Goal: Task Accomplishment & Management: Manage account settings

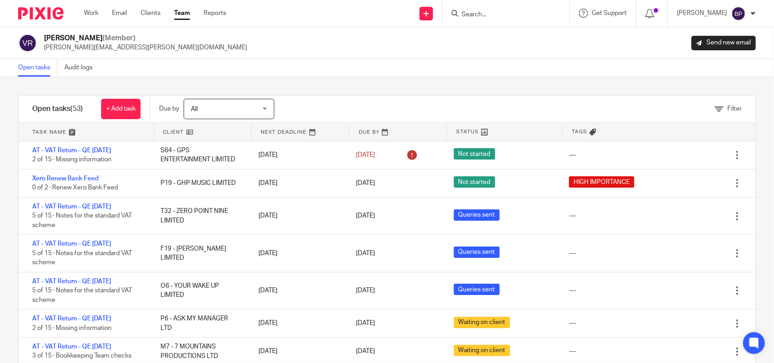
drag, startPoint x: 0, startPoint y: 0, endPoint x: 461, endPoint y: 55, distance: 464.0
click at [465, 66] on div "Open tasks Audit logs" at bounding box center [387, 68] width 774 height 18
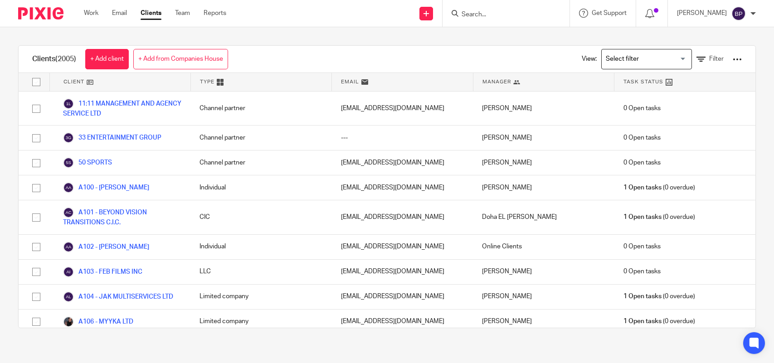
click at [503, 19] on form at bounding box center [509, 13] width 97 height 11
click at [493, 11] on input "Search" at bounding box center [502, 15] width 82 height 8
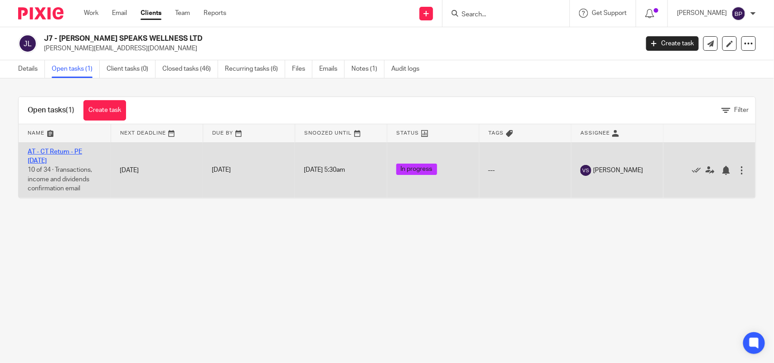
click at [82, 151] on link "AT - CT Return - PE [DATE]" at bounding box center [55, 156] width 54 height 15
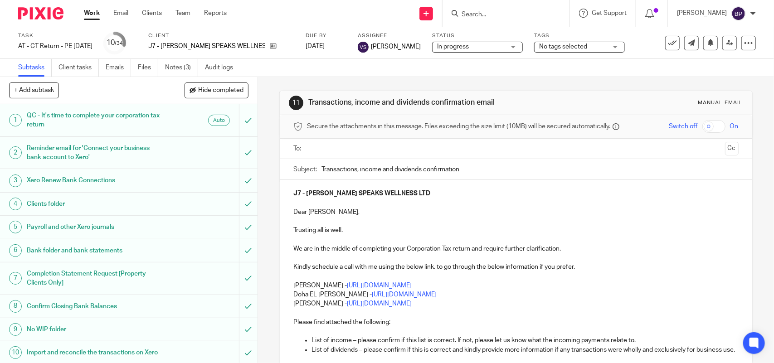
scroll to position [227, 0]
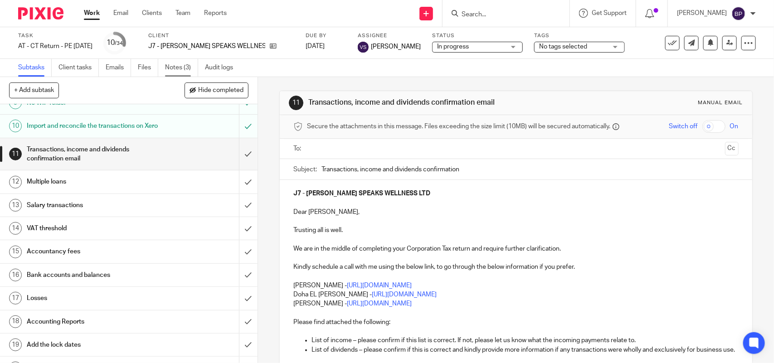
click at [177, 69] on link "Notes (3)" at bounding box center [181, 68] width 33 height 18
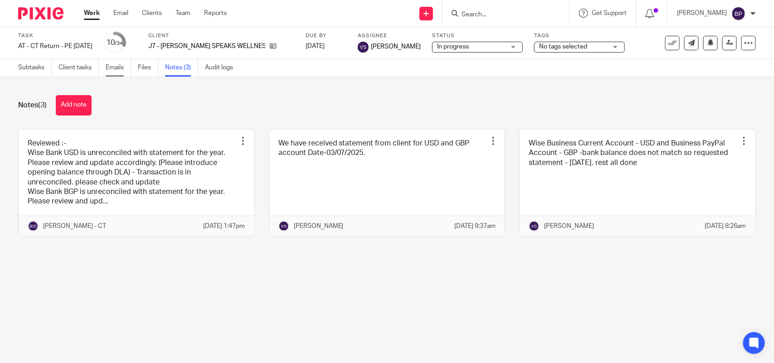
click at [119, 69] on link "Emails" at bounding box center [118, 68] width 25 height 18
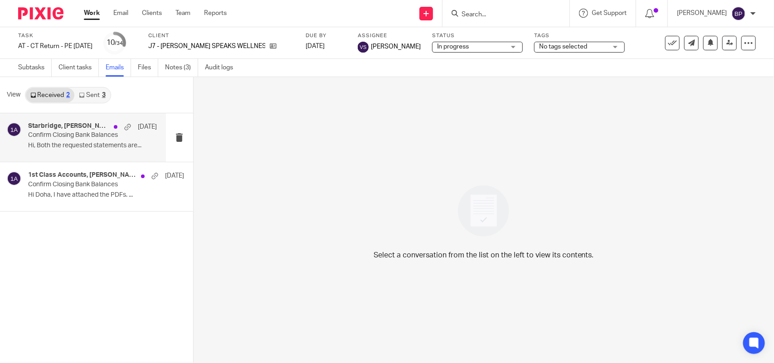
click at [52, 132] on p "Confirm Closing Bank Balances" at bounding box center [79, 136] width 103 height 8
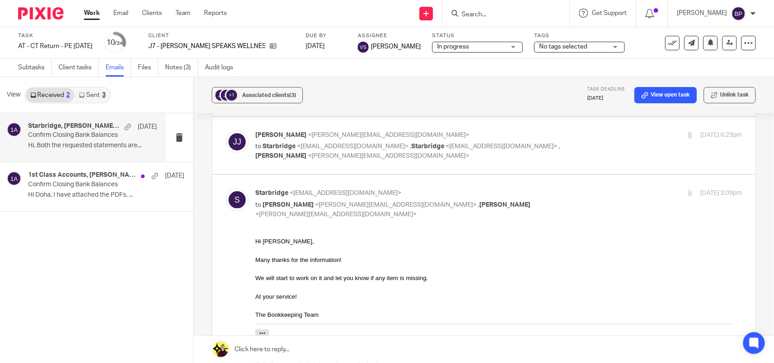
scroll to position [57, 0]
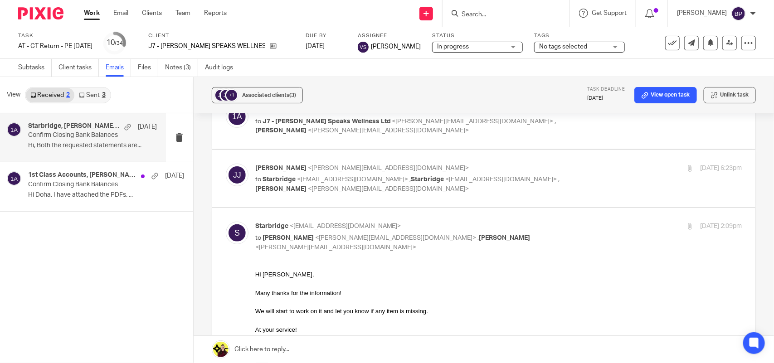
click at [579, 173] on div "Jayden Johnson <jayden@contactjayden.com> to Starbridge <info@starbridge.uk> , …" at bounding box center [498, 179] width 487 height 30
checkbox input "true"
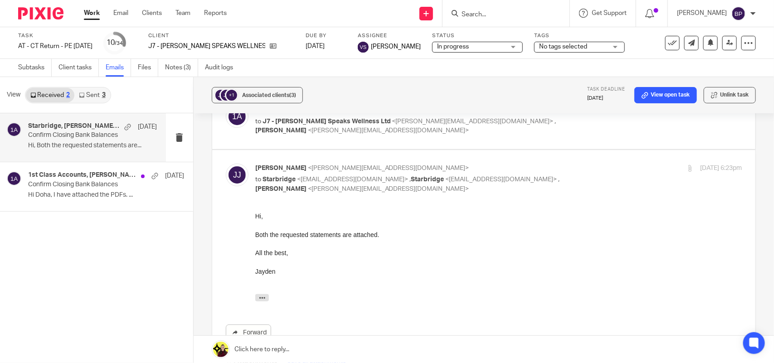
scroll to position [0, 0]
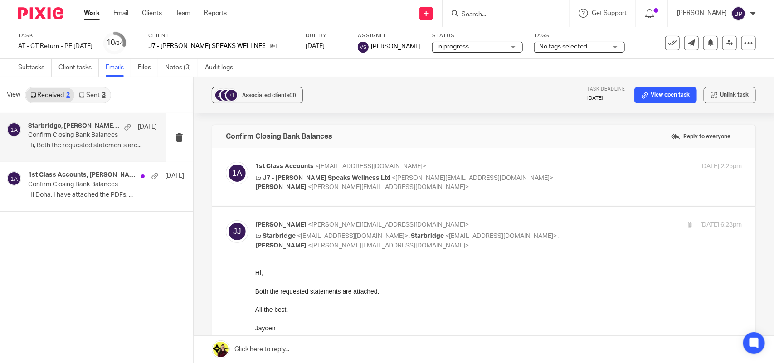
click at [560, 178] on p "to J7 - Gavin Speaks Wellness Ltd <jayden@contactjayden.com> , Gavin Bacchus <g…" at bounding box center [417, 183] width 325 height 19
checkbox input "true"
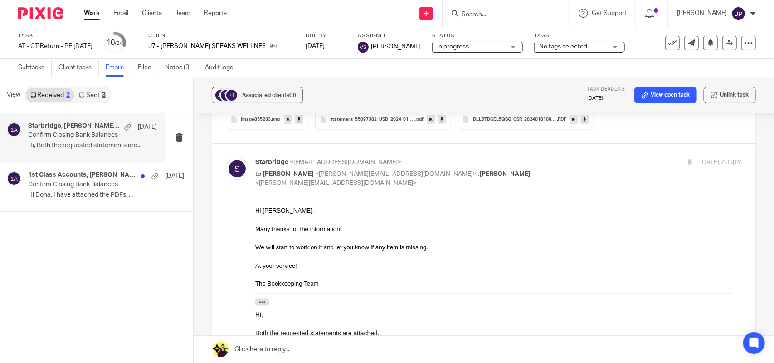
scroll to position [510, 0]
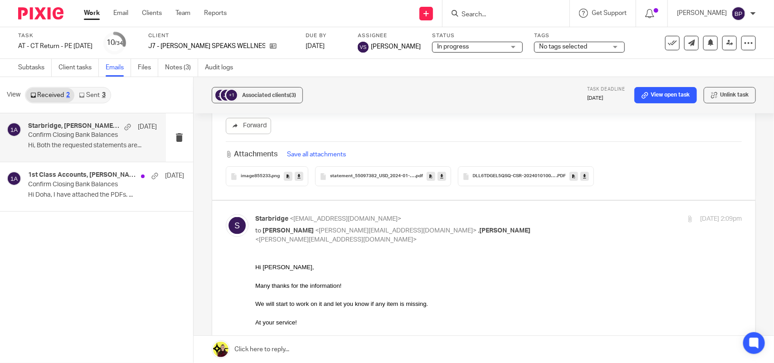
click at [440, 180] on icon at bounding box center [441, 176] width 3 height 7
click at [584, 180] on link at bounding box center [585, 176] width 9 height 9
click at [299, 178] on link at bounding box center [299, 176] width 9 height 9
click at [455, 102] on div "+1 Associated clients (3) Task deadline 1 Oct 2025 View open task Unlink task" at bounding box center [484, 95] width 581 height 36
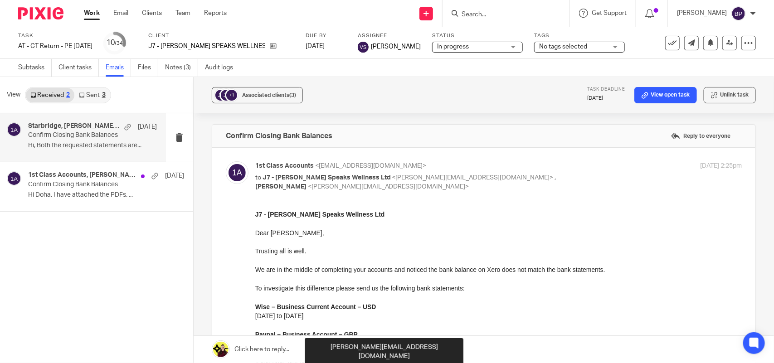
scroll to position [0, 0]
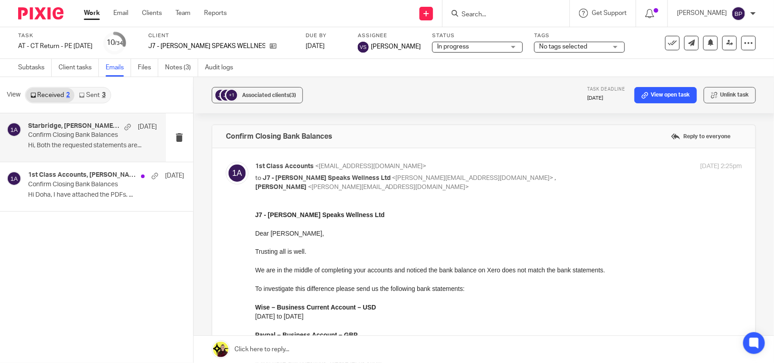
click at [162, 15] on ul "Work Email Clients Team Reports" at bounding box center [162, 13] width 156 height 9
click at [152, 10] on link "Clients" at bounding box center [152, 13] width 20 height 9
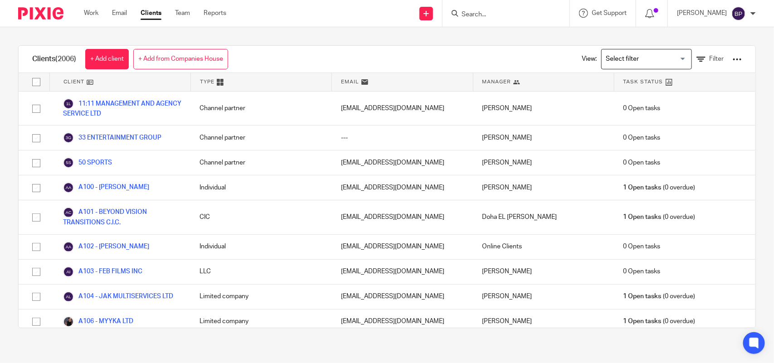
click at [486, 8] on form at bounding box center [509, 13] width 97 height 11
click at [506, 19] on form at bounding box center [509, 13] width 97 height 11
click at [488, 15] on input "Search" at bounding box center [502, 15] width 82 height 8
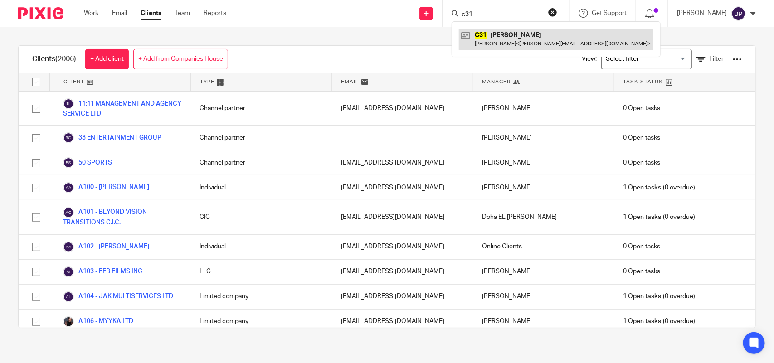
type input "c31"
click at [515, 44] on link at bounding box center [556, 39] width 195 height 21
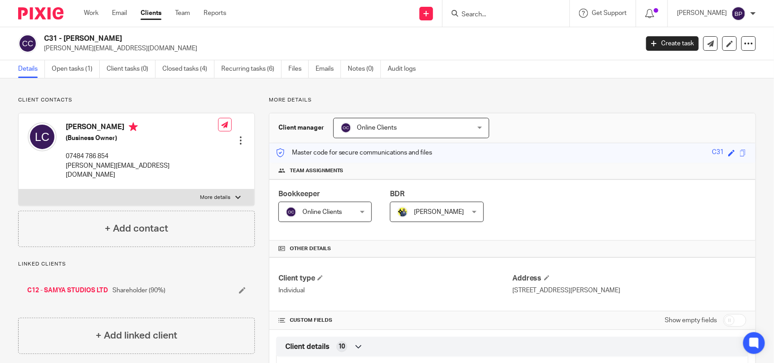
click at [162, 14] on ul "Work Email Clients Team Reports" at bounding box center [162, 13] width 156 height 9
click at [143, 11] on link "Clients" at bounding box center [151, 13] width 21 height 9
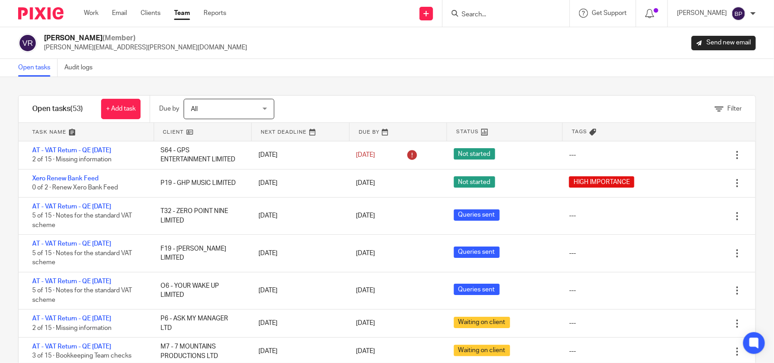
drag, startPoint x: 50, startPoint y: 72, endPoint x: 249, endPoint y: 41, distance: 201.9
click at [50, 71] on link "Open tasks" at bounding box center [37, 68] width 39 height 18
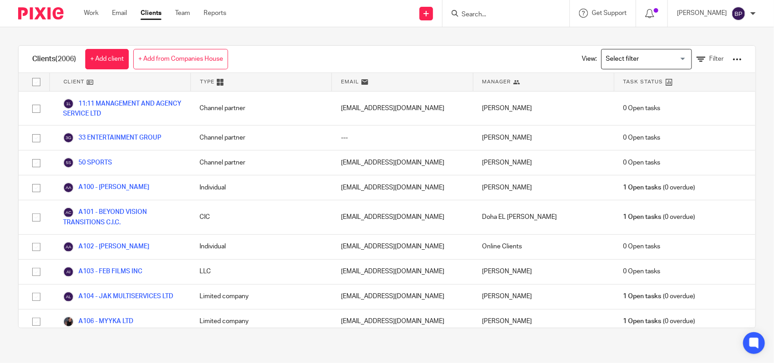
click at [515, 11] on input "Search" at bounding box center [502, 15] width 82 height 8
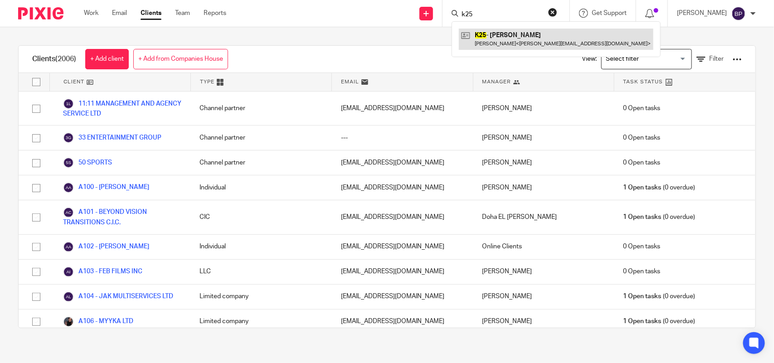
type input "k25"
click at [527, 36] on link at bounding box center [556, 39] width 195 height 21
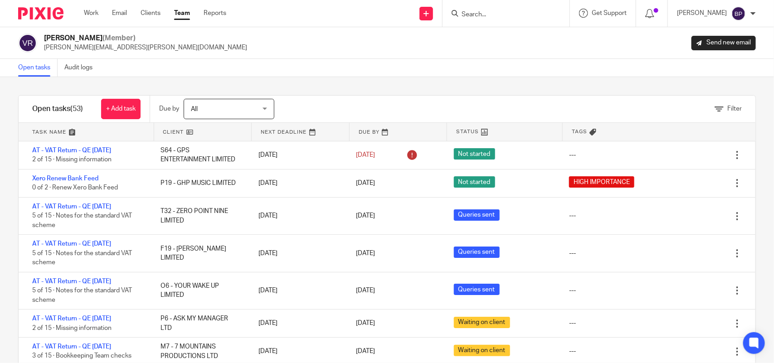
click at [40, 70] on link "Open tasks" at bounding box center [37, 68] width 39 height 18
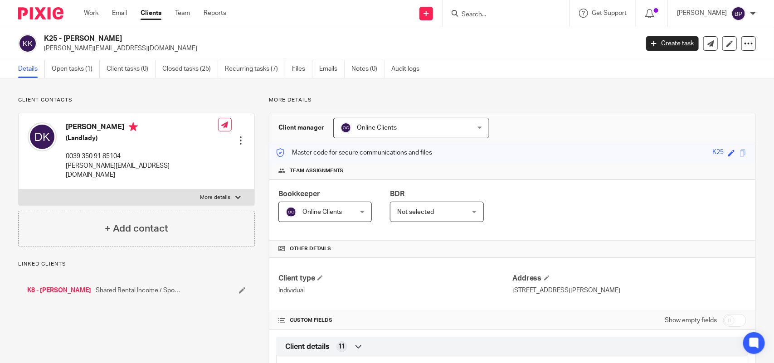
click at [506, 16] on input "Search" at bounding box center [502, 15] width 82 height 8
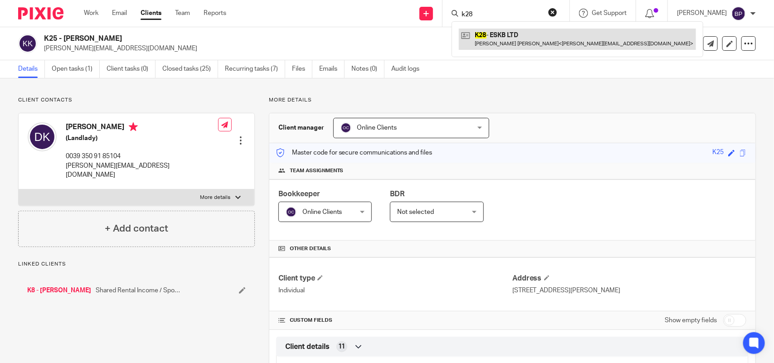
type input "k28"
click at [525, 33] on link at bounding box center [577, 39] width 237 height 21
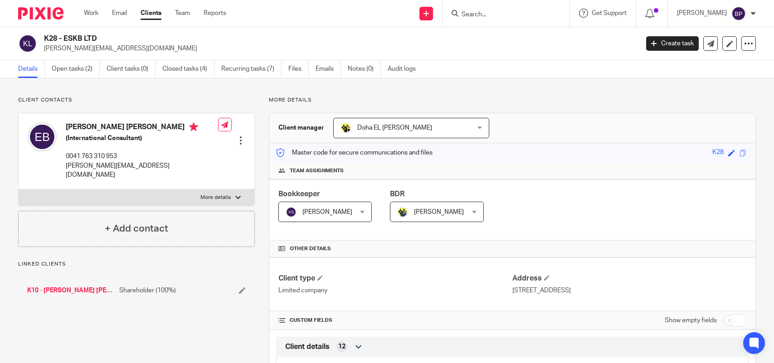
click at [495, 17] on input "Search" at bounding box center [502, 15] width 82 height 8
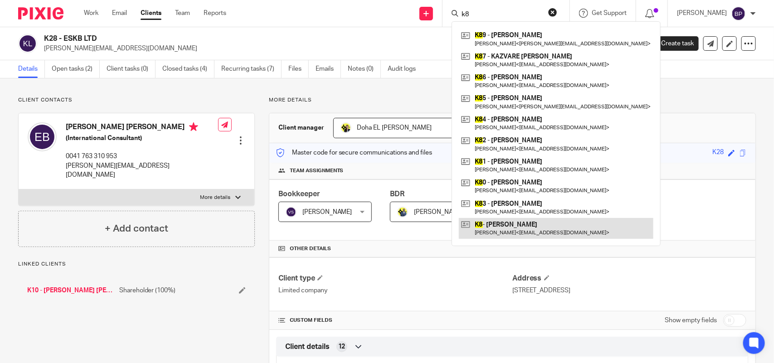
type input "k8"
click at [514, 230] on link at bounding box center [556, 228] width 195 height 21
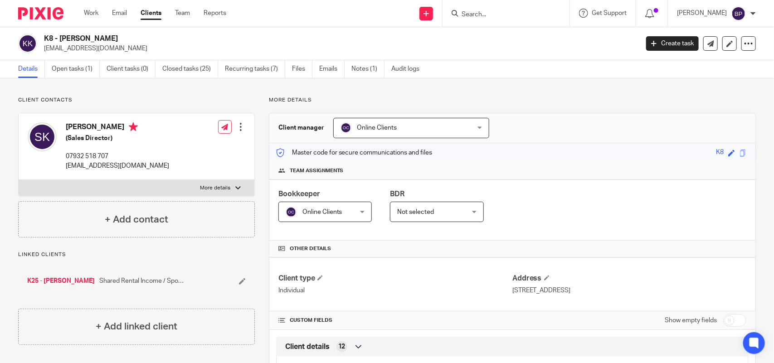
click at [148, 14] on link "Clients" at bounding box center [151, 13] width 21 height 9
